Goal: Task Accomplishment & Management: Complete application form

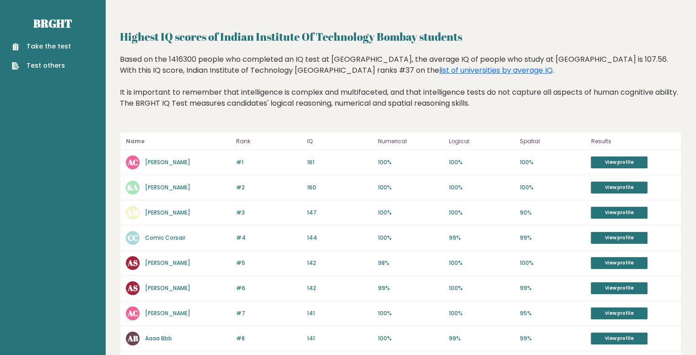
click at [46, 43] on link "Take the test" at bounding box center [41, 47] width 59 height 10
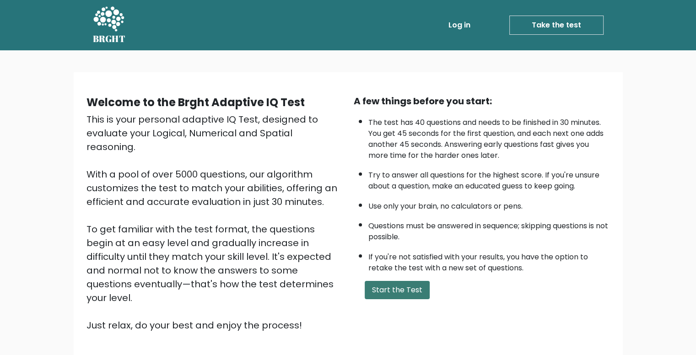
click at [391, 284] on button "Start the Test" at bounding box center [397, 290] width 65 height 18
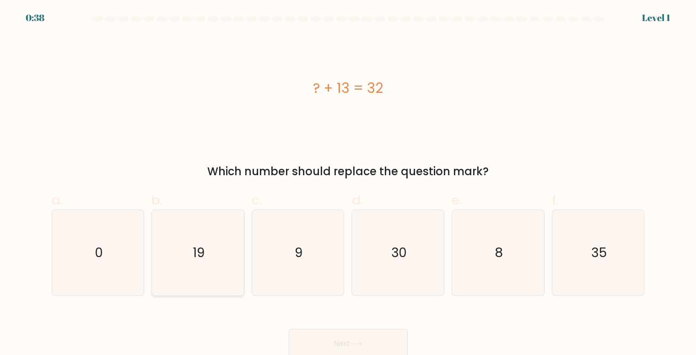
click at [196, 245] on text "19" at bounding box center [199, 253] width 12 height 18
click at [348, 183] on input "b. 19" at bounding box center [348, 181] width 0 height 6
radio input "true"
click at [353, 338] on button "Next" at bounding box center [348, 343] width 119 height 29
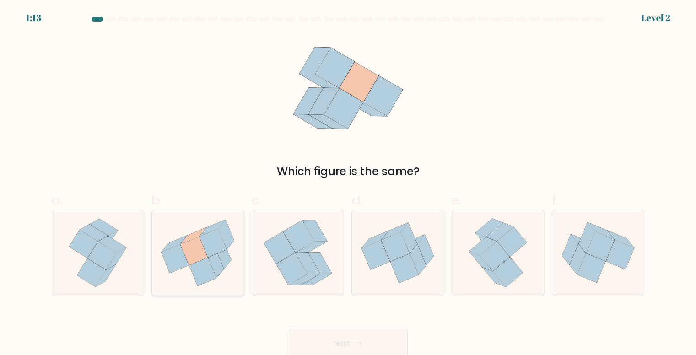
click at [227, 241] on icon at bounding box center [227, 235] width 16 height 30
click at [348, 183] on input "b." at bounding box center [348, 181] width 0 height 6
radio input "true"
click at [332, 340] on button "Next" at bounding box center [348, 343] width 119 height 29
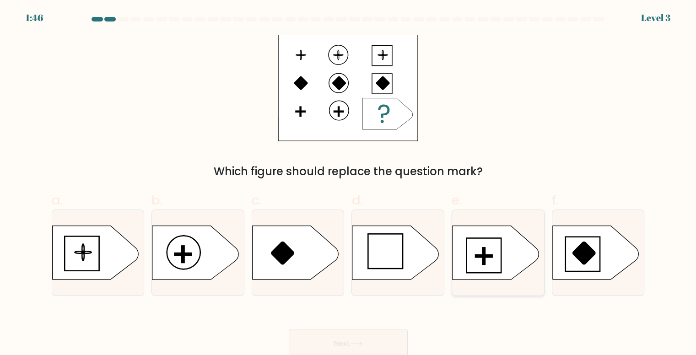
click at [471, 257] on icon at bounding box center [496, 253] width 86 height 54
click at [349, 183] on input "e." at bounding box center [348, 181] width 0 height 6
radio input "true"
click at [355, 340] on button "Next" at bounding box center [348, 343] width 119 height 29
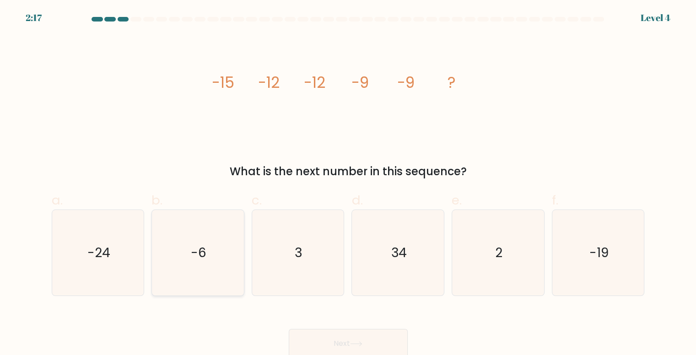
click at [198, 269] on icon "-6" at bounding box center [198, 253] width 86 height 86
click at [348, 183] on input "b. -6" at bounding box center [348, 181] width 0 height 6
radio input "true"
click at [321, 349] on button "Next" at bounding box center [348, 343] width 119 height 29
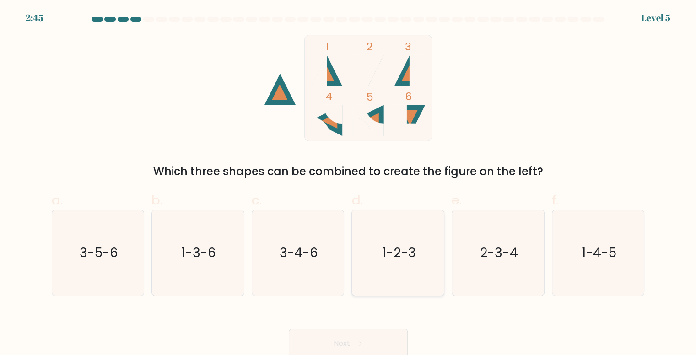
click at [372, 238] on icon "1-2-3" at bounding box center [399, 253] width 86 height 86
click at [349, 183] on input "d. 1-2-3" at bounding box center [348, 181] width 0 height 6
radio input "true"
click at [341, 342] on button "Next" at bounding box center [348, 343] width 119 height 29
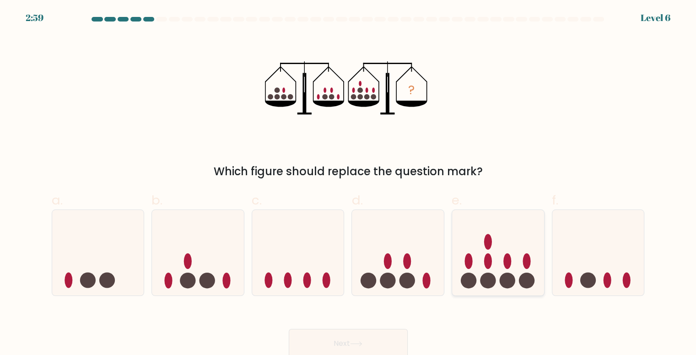
click at [464, 231] on icon at bounding box center [498, 253] width 92 height 76
click at [349, 183] on input "e." at bounding box center [348, 181] width 0 height 6
radio input "true"
click at [349, 337] on button "Next" at bounding box center [348, 343] width 119 height 29
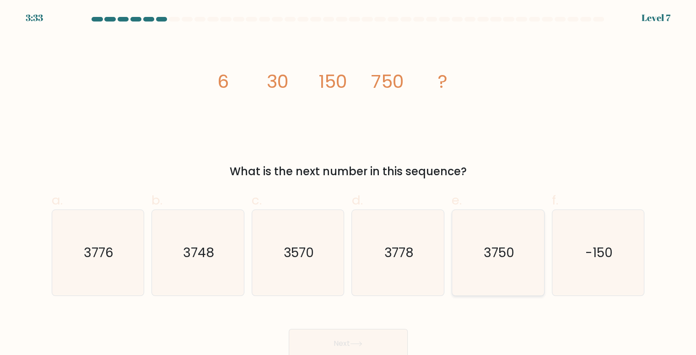
click at [474, 257] on icon "3750" at bounding box center [498, 253] width 86 height 86
click at [349, 183] on input "e. 3750" at bounding box center [348, 181] width 0 height 6
radio input "true"
click at [357, 346] on icon at bounding box center [356, 343] width 12 height 5
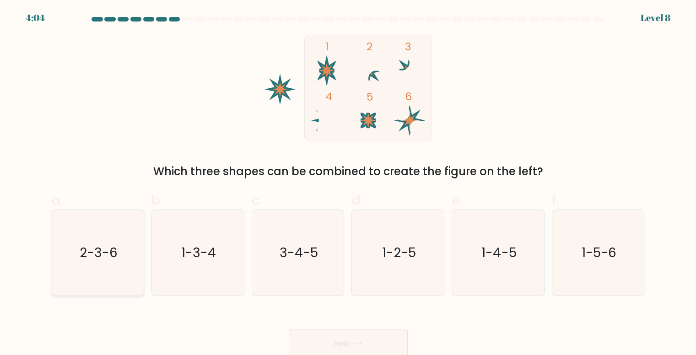
click at [58, 240] on icon "2-3-6" at bounding box center [98, 253] width 86 height 86
click at [348, 183] on input "a. 2-3-6" at bounding box center [348, 181] width 0 height 6
radio input "true"
click at [350, 340] on button "Next" at bounding box center [348, 343] width 119 height 29
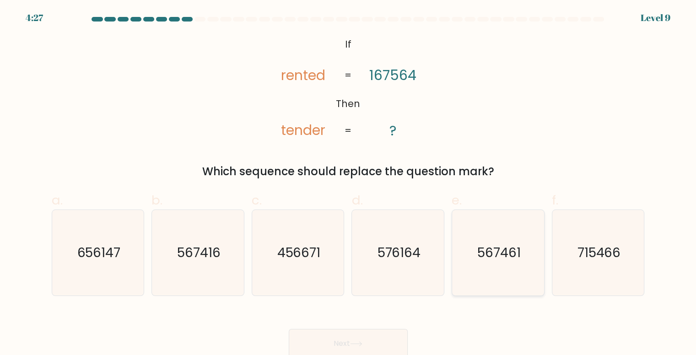
click at [476, 274] on icon "567461" at bounding box center [498, 253] width 86 height 86
click at [349, 183] on input "e. 567461" at bounding box center [348, 181] width 0 height 6
radio input "true"
click at [367, 343] on button "Next" at bounding box center [348, 343] width 119 height 29
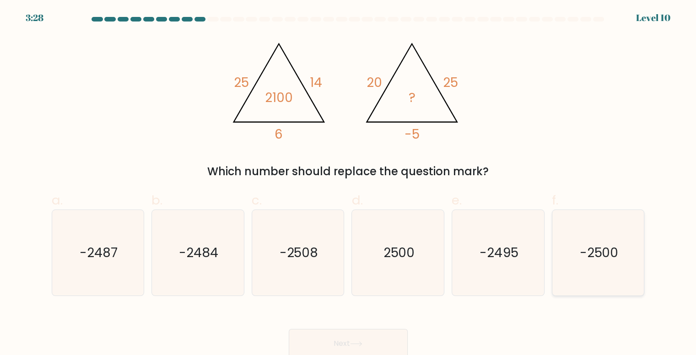
click at [568, 233] on icon "-2500" at bounding box center [598, 253] width 86 height 86
click at [349, 183] on input "f. -2500" at bounding box center [348, 181] width 0 height 6
radio input "true"
click at [331, 347] on button "Next" at bounding box center [348, 343] width 119 height 29
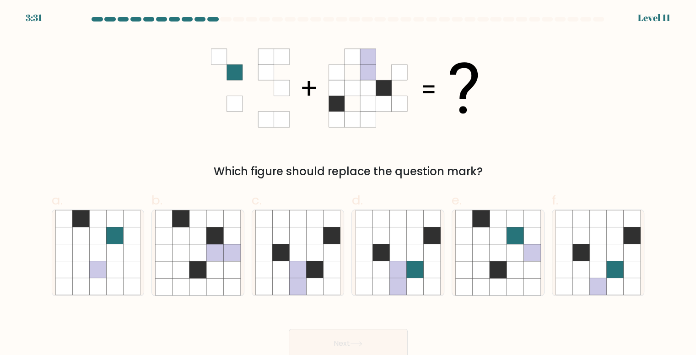
click at [368, 341] on button "Next" at bounding box center [348, 343] width 119 height 29
click at [385, 253] on icon at bounding box center [380, 252] width 17 height 17
click at [349, 183] on input "d." at bounding box center [348, 181] width 0 height 6
radio input "true"
click at [345, 345] on button "Next" at bounding box center [348, 343] width 119 height 29
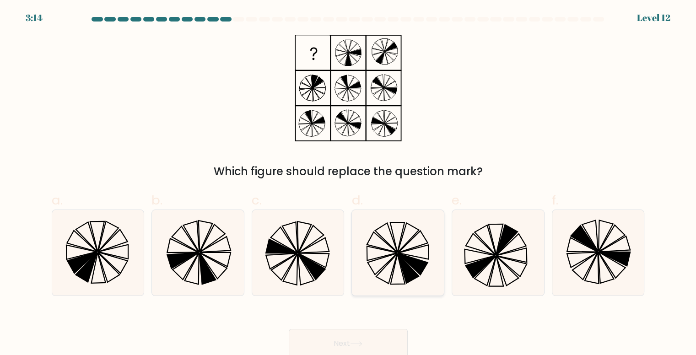
click at [389, 246] on icon at bounding box center [382, 242] width 30 height 20
click at [349, 183] on input "d." at bounding box center [348, 181] width 0 height 6
radio input "true"
click at [358, 339] on button "Next" at bounding box center [348, 343] width 119 height 29
